Goal: Information Seeking & Learning: Find specific page/section

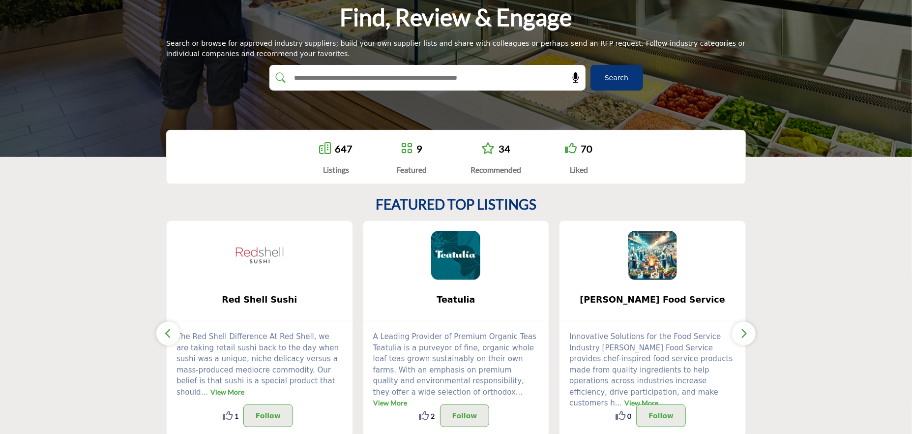
scroll to position [148, 0]
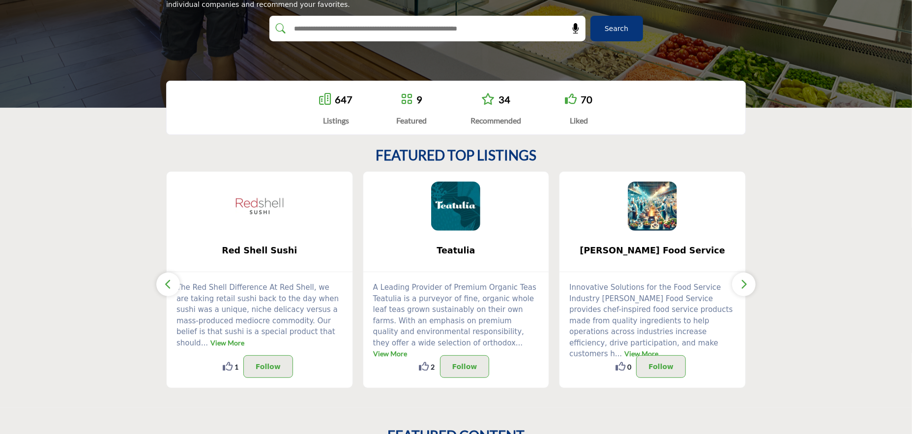
click at [473, 30] on input "text" at bounding box center [406, 28] width 235 height 15
type input "**********"
click at [591, 16] on button "Search" at bounding box center [617, 29] width 53 height 26
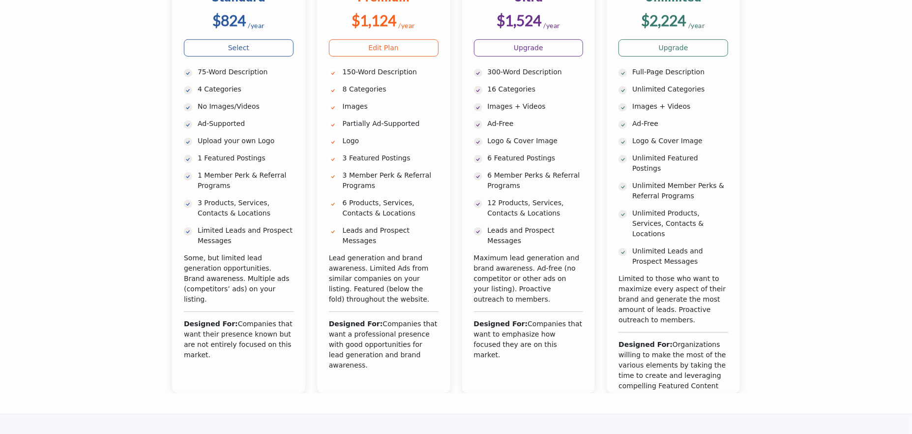
scroll to position [295, 0]
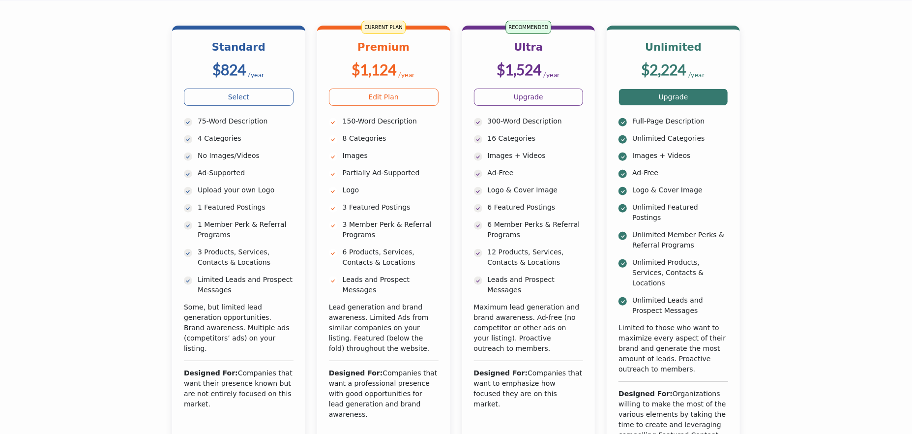
drag, startPoint x: 133, startPoint y: 10, endPoint x: 701, endPoint y: 84, distance: 572.3
click at [701, 84] on section "Standard $824 /year 75-Word Description Logo" at bounding box center [456, 232] width 912 height 462
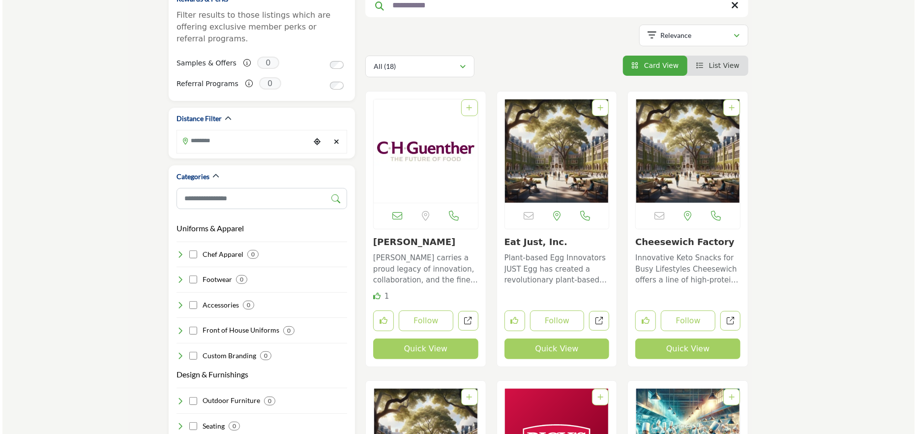
scroll to position [148, 0]
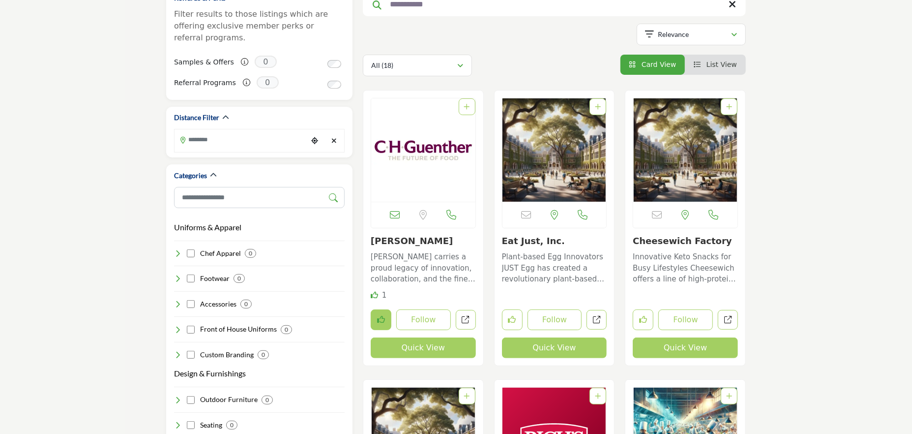
click at [379, 318] on icon "Like listing" at bounding box center [381, 319] width 8 height 8
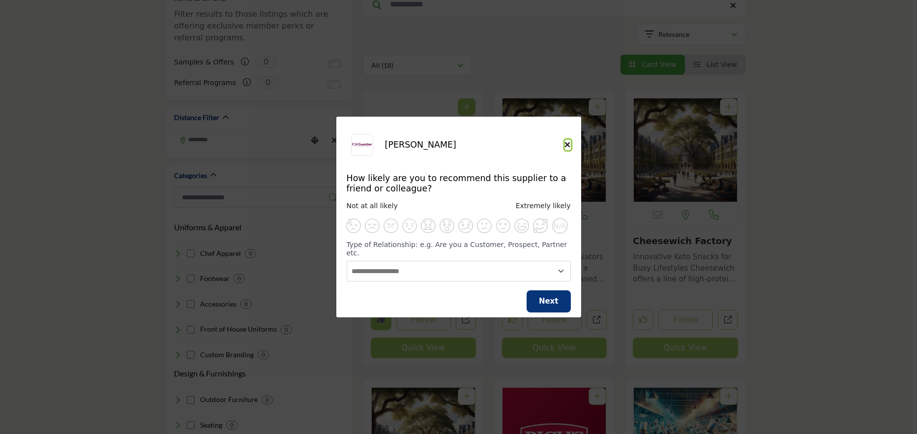
click at [565, 147] on icon "Close" at bounding box center [568, 145] width 6 height 8
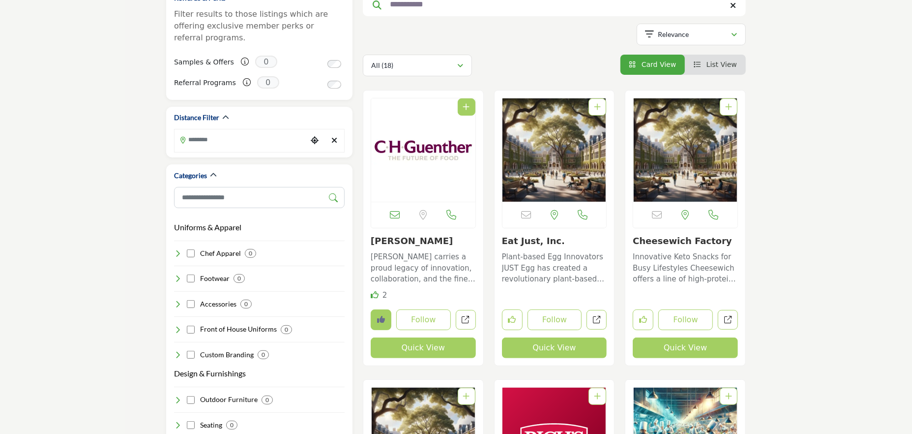
click at [421, 349] on button "Quick View" at bounding box center [423, 347] width 105 height 21
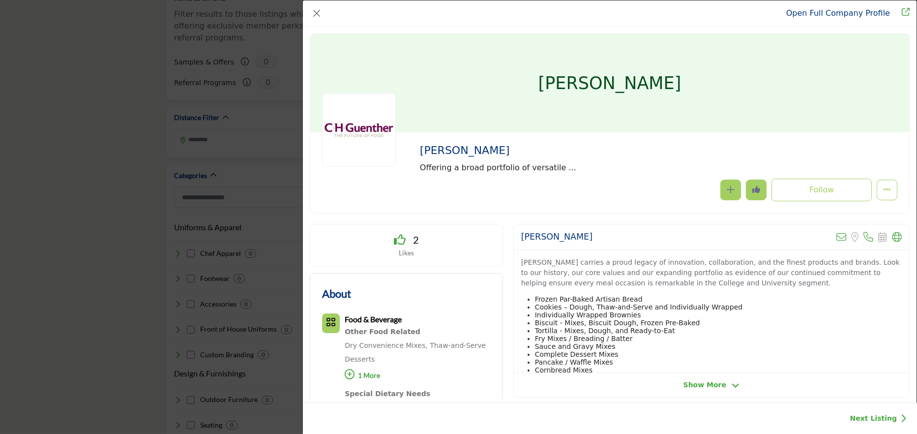
click at [901, 7] on link "Redirect to ch-guenther-son" at bounding box center [902, 13] width 15 height 12
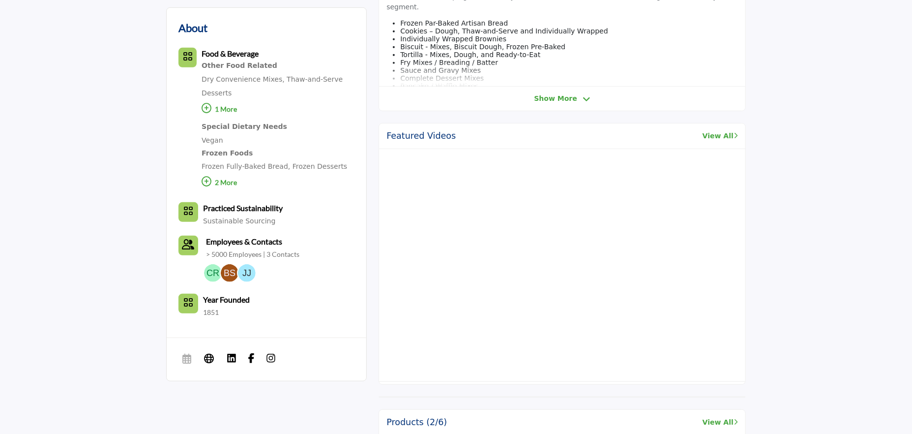
scroll to position [246, 0]
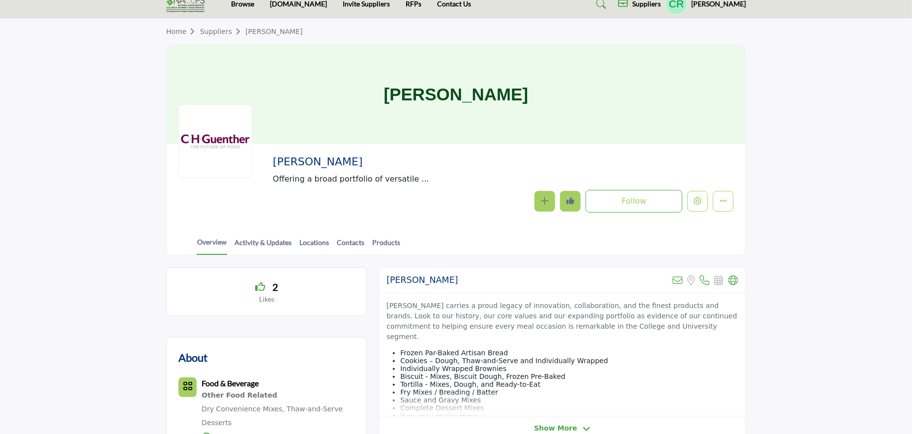
scroll to position [0, 0]
